Goal: Task Accomplishment & Management: Use online tool/utility

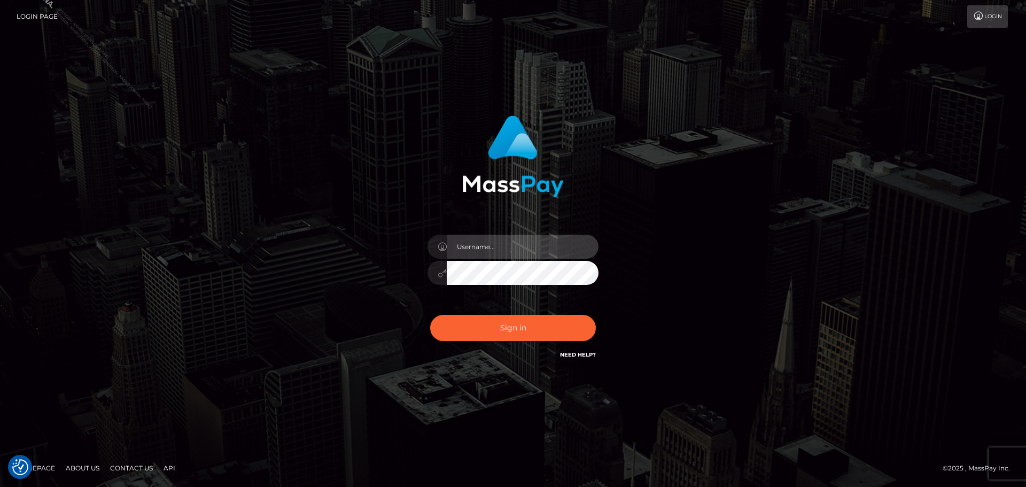
click at [503, 247] on input "text" at bounding box center [523, 246] width 152 height 24
type input "Philip.Silversocial"
click at [430, 315] on button "Sign in" at bounding box center [513, 328] width 166 height 26
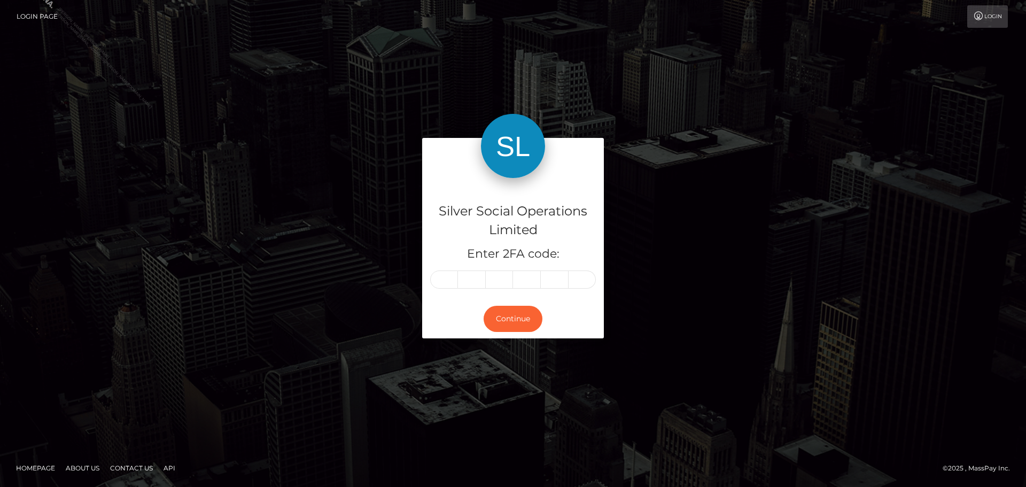
click at [277, 130] on div "Silver Social Operations Limited Enter 2FA code: Continue" at bounding box center [513, 243] width 1026 height 371
click at [445, 278] on input "text" at bounding box center [444, 279] width 28 height 18
type input "8"
type input "6"
type input "9"
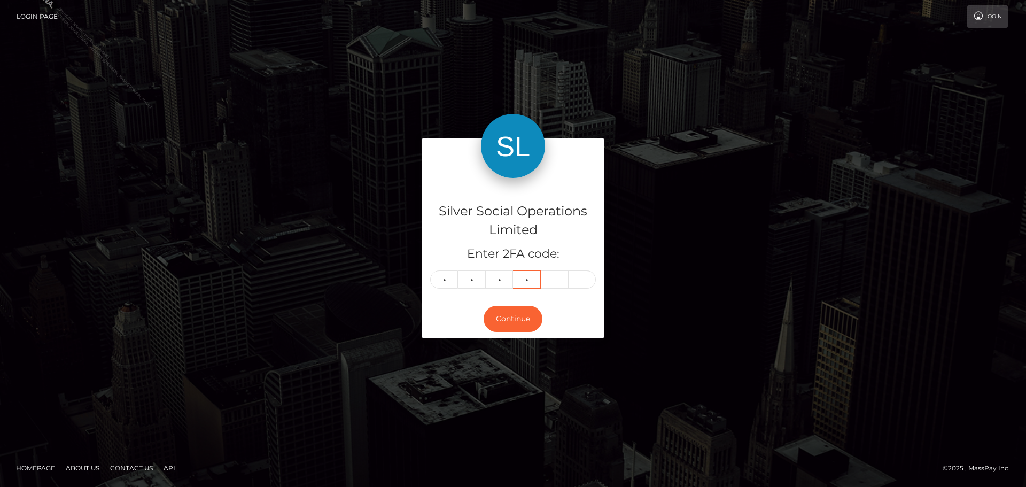
type input "3"
type input "5"
type input "9"
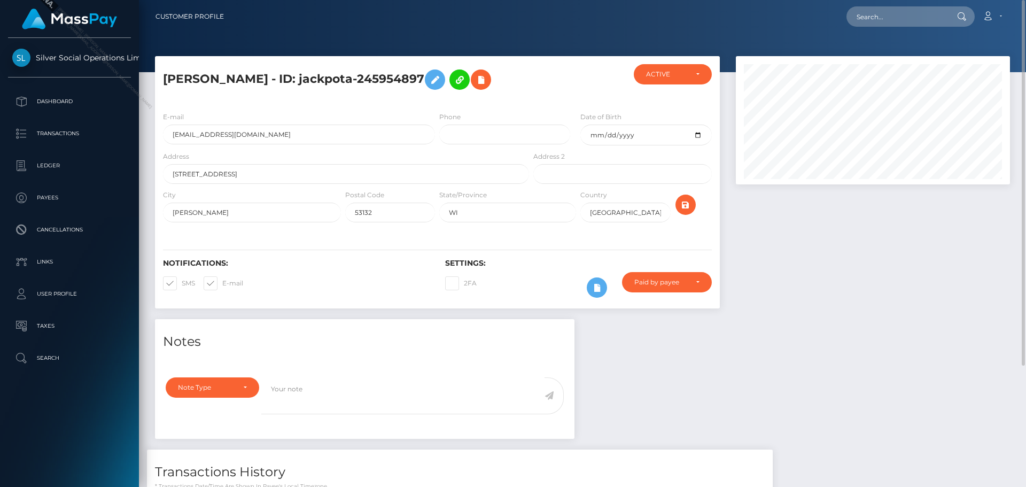
click at [846, 291] on div at bounding box center [872, 187] width 290 height 263
click at [710, 370] on div "Notes Note Type Compliance Clear Compliance General Note Type" at bounding box center [582, 457] width 871 height 276
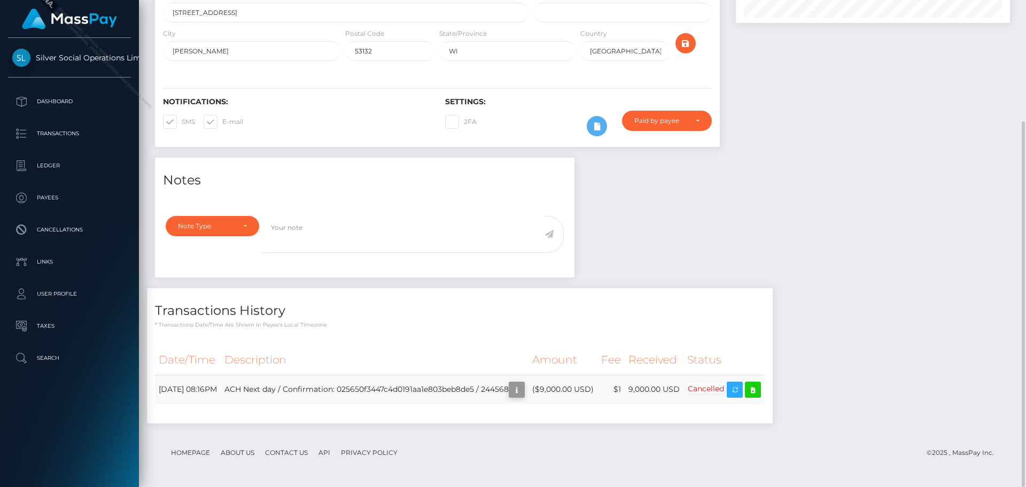
scroll to position [128, 275]
click at [513, 390] on td "ACH Next day / Confirmation: 025650f3447c4d0191aa1e803beb8de5 / 244568" at bounding box center [375, 388] width 308 height 29
copy td "244568"
click at [905, 279] on div "Notes Note Type Compliance Clear Compliance General Note Type" at bounding box center [582, 296] width 871 height 276
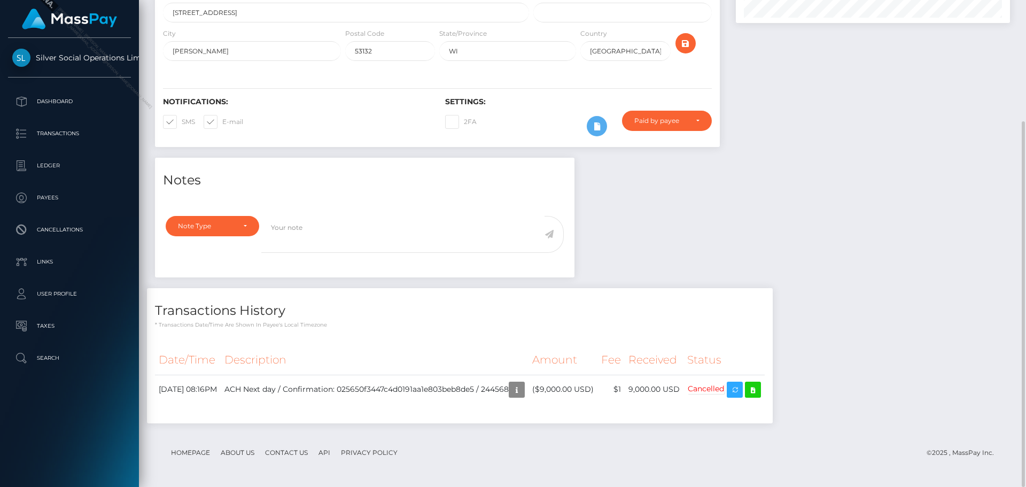
click at [905, 279] on div "Notes Note Type Compliance Clear Compliance General Note Type" at bounding box center [582, 296] width 871 height 276
click at [910, 368] on div "Notes Note Type Compliance Clear Compliance General Note Type" at bounding box center [582, 296] width 871 height 276
drag, startPoint x: 156, startPoint y: 310, endPoint x: 787, endPoint y: 388, distance: 635.6
click at [772, 388] on div "Transactions History * Transactions date/time are shown in payee's local timezo…" at bounding box center [459, 355] width 625 height 135
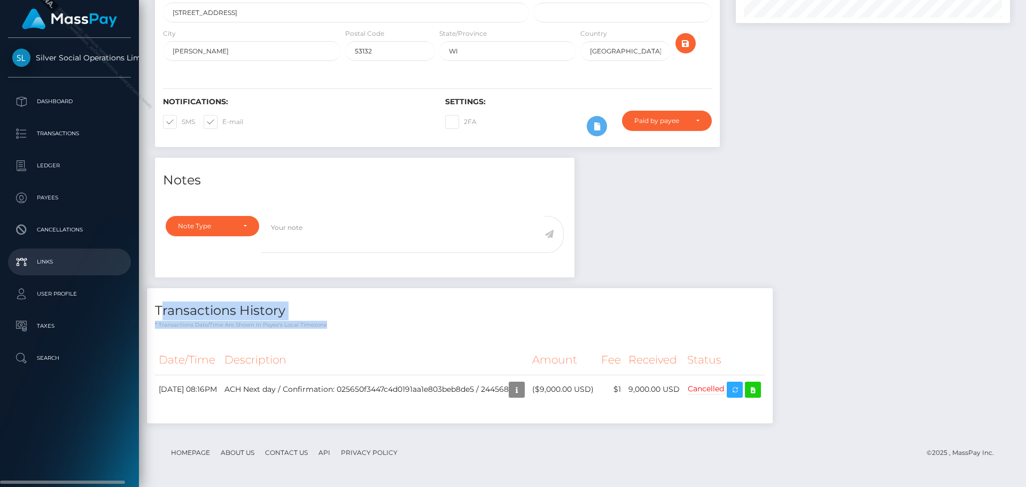
copy div "Transactions History * Transactions date/time are shown in payee's local timezo…"
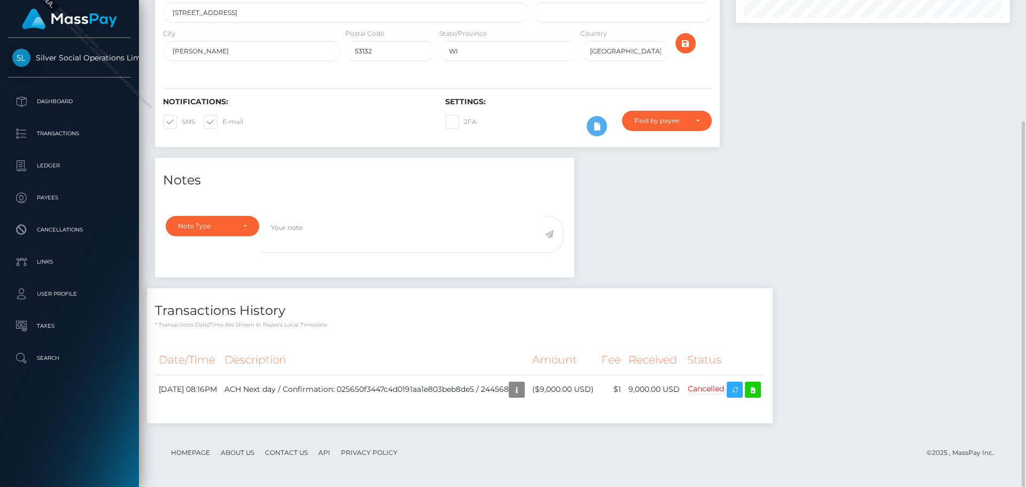
click at [933, 251] on div "Notes Note Type Compliance Clear Compliance General Note Type" at bounding box center [582, 296] width 871 height 276
drag, startPoint x: 157, startPoint y: 311, endPoint x: 780, endPoint y: 388, distance: 628.1
click at [772, 388] on div "Transactions History * Transactions date/time are shown in payee's local timezo…" at bounding box center [459, 355] width 625 height 135
copy div "Transactions History * Transactions date/time are shown in payee's local timezo…"
click at [277, 424] on div "Transactions History * Transactions date/time are shown in payee's local timezo…" at bounding box center [459, 361] width 641 height 146
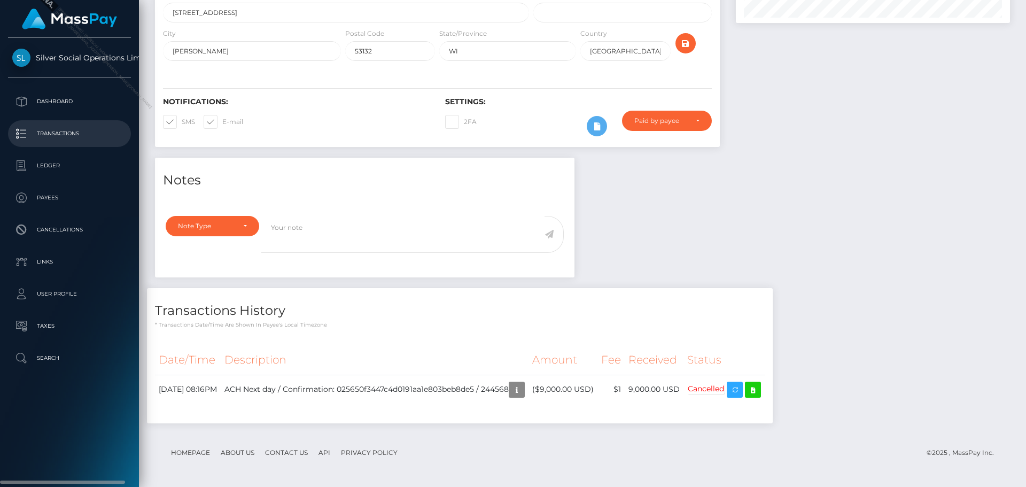
click at [89, 136] on p "Transactions" at bounding box center [69, 134] width 114 height 16
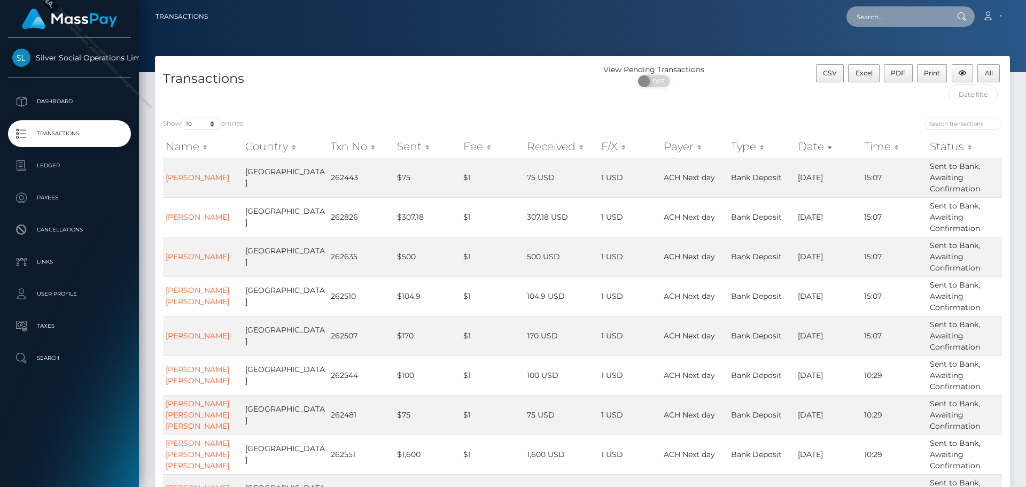
click at [884, 19] on input "text" at bounding box center [896, 16] width 100 height 20
click at [749, 99] on div "View Pending Transactions ON OFF" at bounding box center [689, 86] width 214 height 45
click at [968, 123] on input "search" at bounding box center [962, 124] width 77 height 12
paste input "244568"
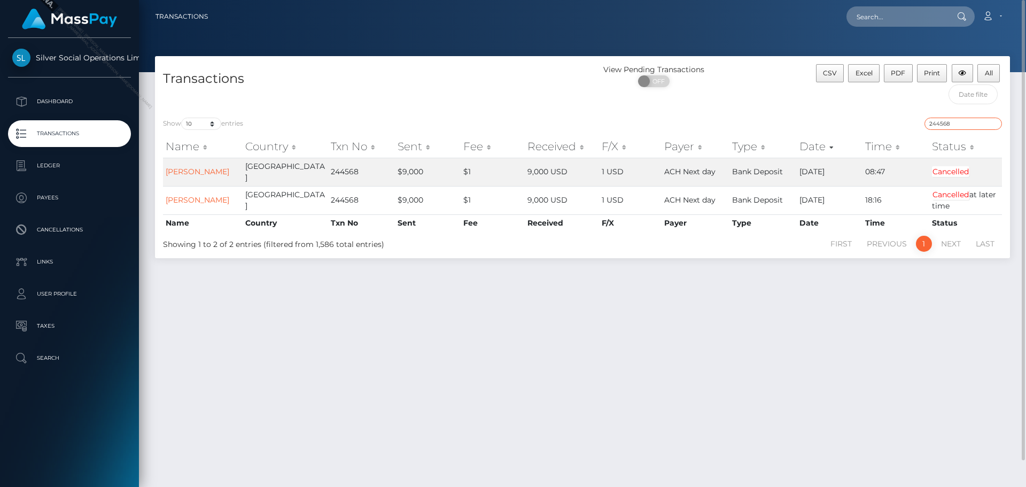
type input "244568"
click at [757, 322] on div "Transactions View Pending Transactions ON OFF CSV Excel PDF Print All Show 10 2…" at bounding box center [582, 266] width 887 height 421
drag, startPoint x: 665, startPoint y: 293, endPoint x: 719, endPoint y: 293, distance: 54.5
click at [719, 293] on div "Transactions View Pending Transactions ON OFF CSV Excel PDF Print All Show 10 2…" at bounding box center [582, 266] width 887 height 421
click at [863, 75] on span "Excel" at bounding box center [863, 73] width 17 height 8
